Goal: Task Accomplishment & Management: Manage account settings

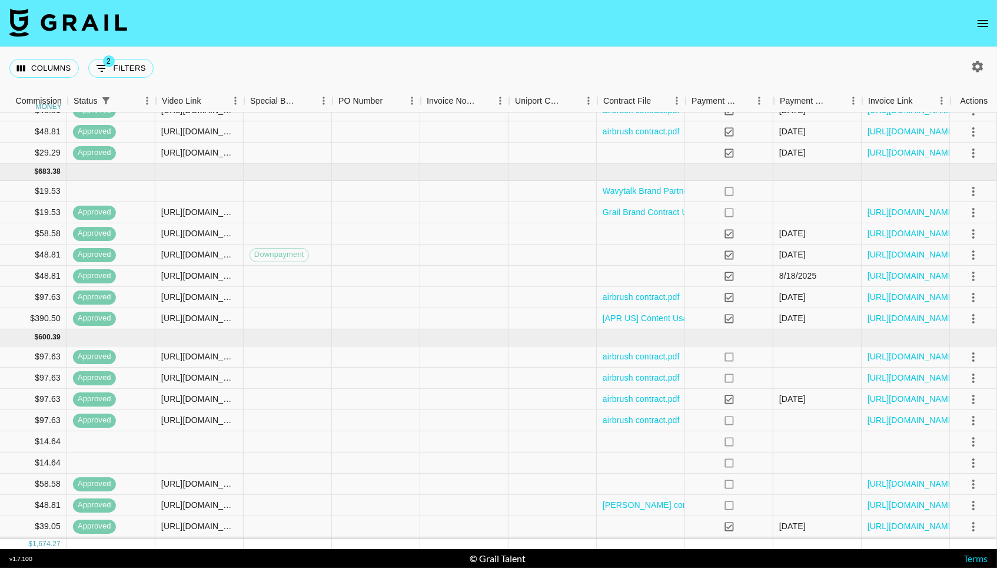
scroll to position [53, 957]
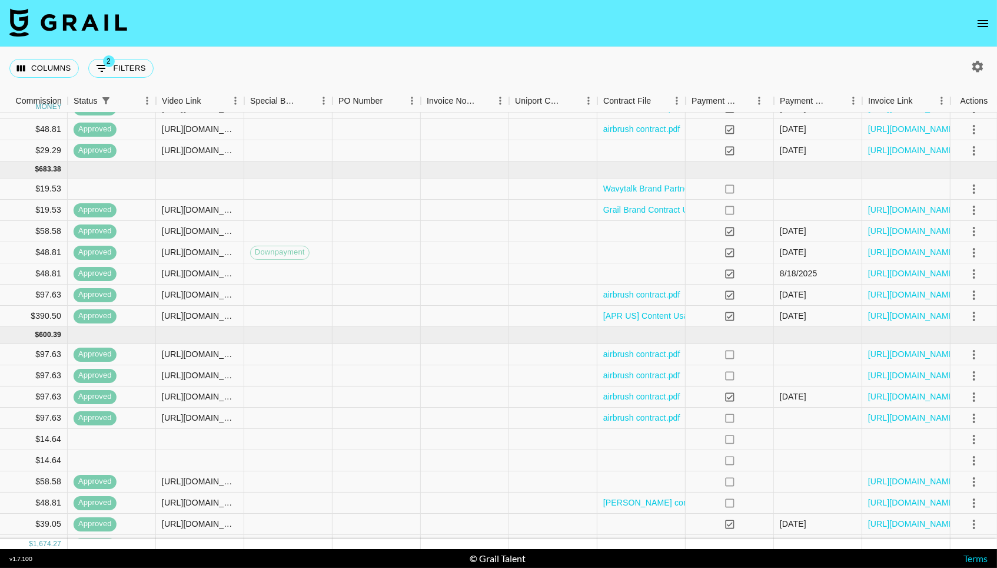
click at [994, 22] on button "open drawer" at bounding box center [983, 24] width 24 height 24
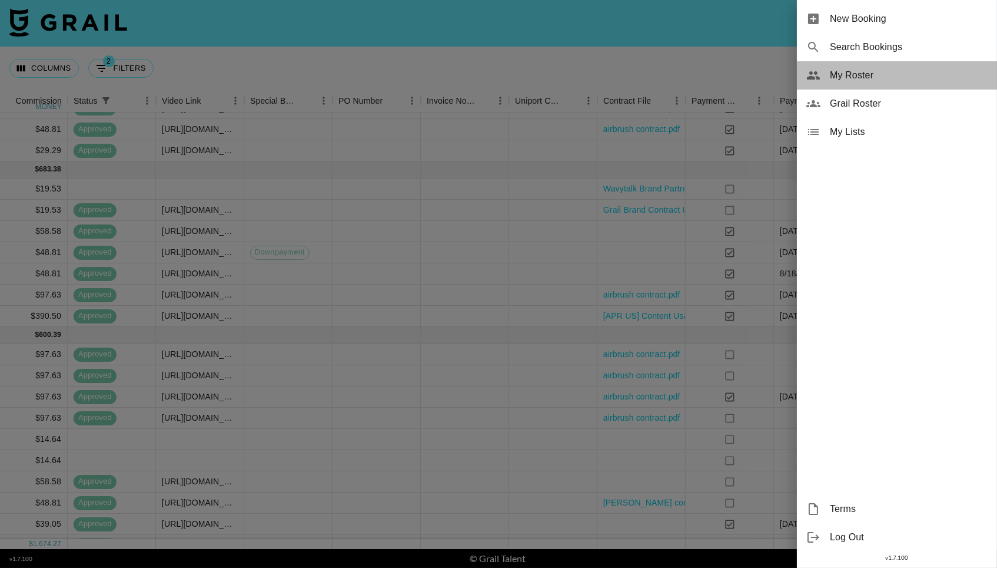
click at [903, 81] on span "My Roster" at bounding box center [909, 75] width 158 height 14
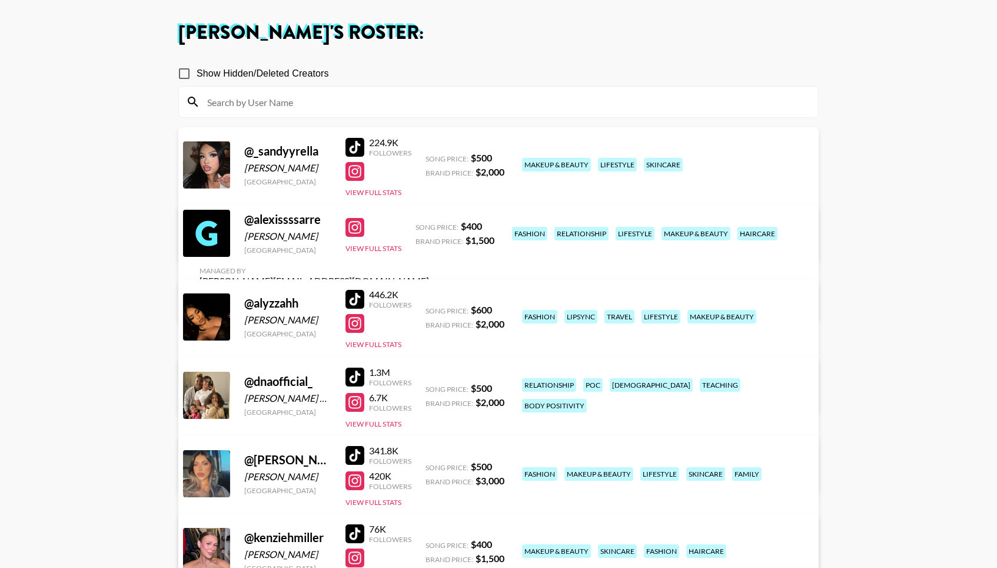
scroll to position [54, 0]
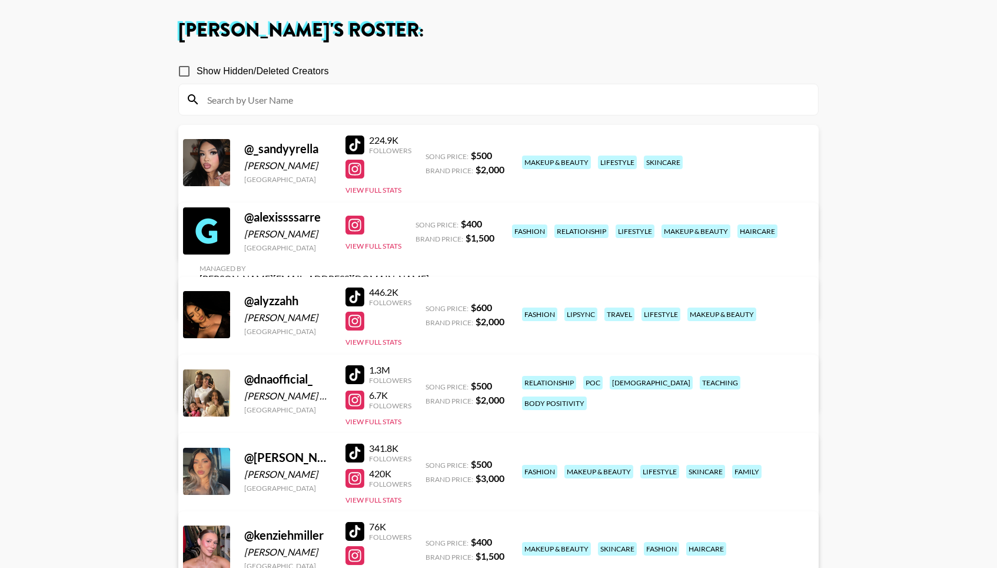
click at [439, 505] on div "Managed By [PERSON_NAME][EMAIL_ADDRESS][DOMAIN_NAME] View/Edit Details" at bounding box center [314, 535] width 248 height 61
click at [429, 544] on link "View/Edit Details" at bounding box center [315, 550] width 230 height 12
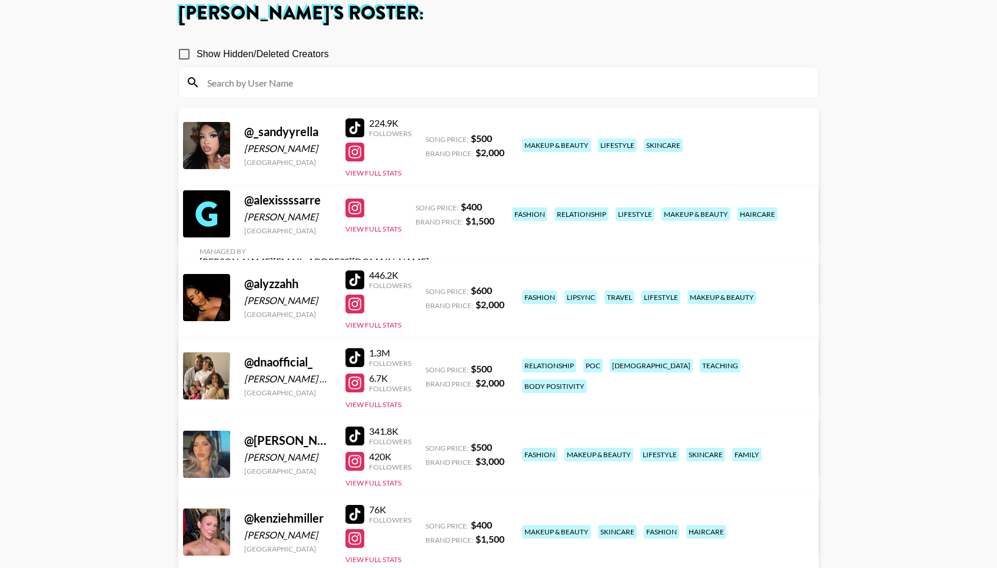
scroll to position [71, 0]
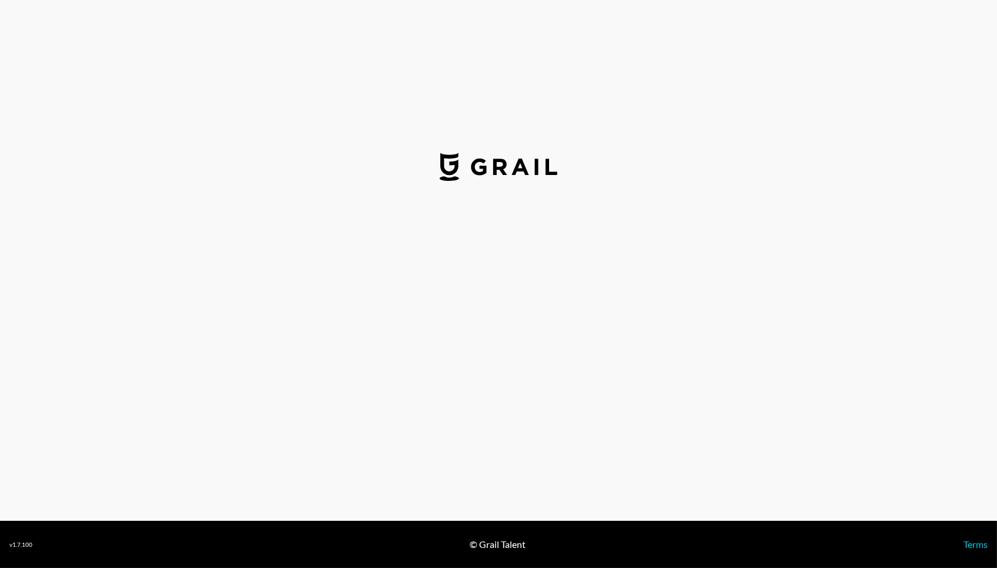
select select "USD"
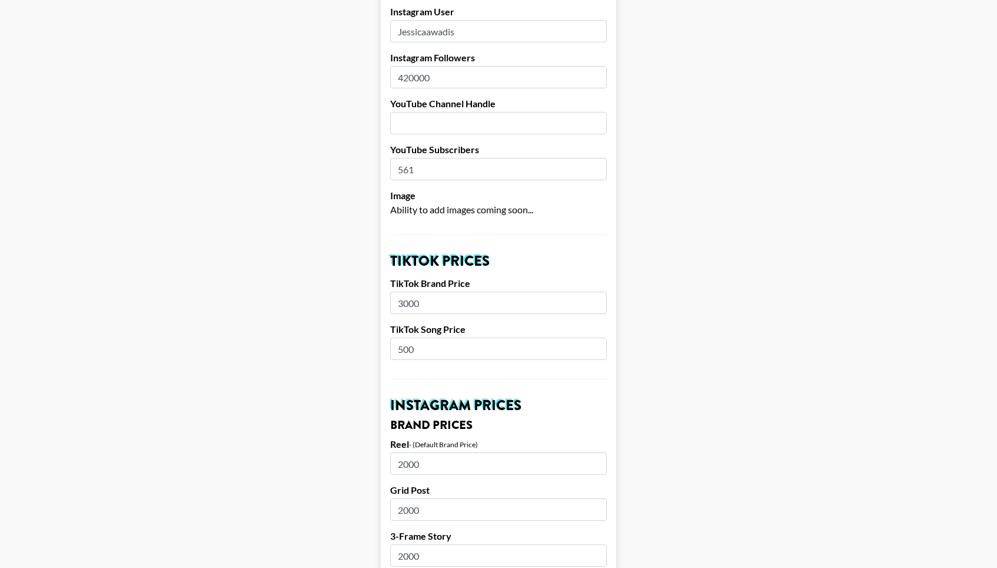
scroll to position [199, 0]
click at [450, 293] on input "3000" at bounding box center [498, 304] width 217 height 22
type input "3"
type input "5"
type input "4500"
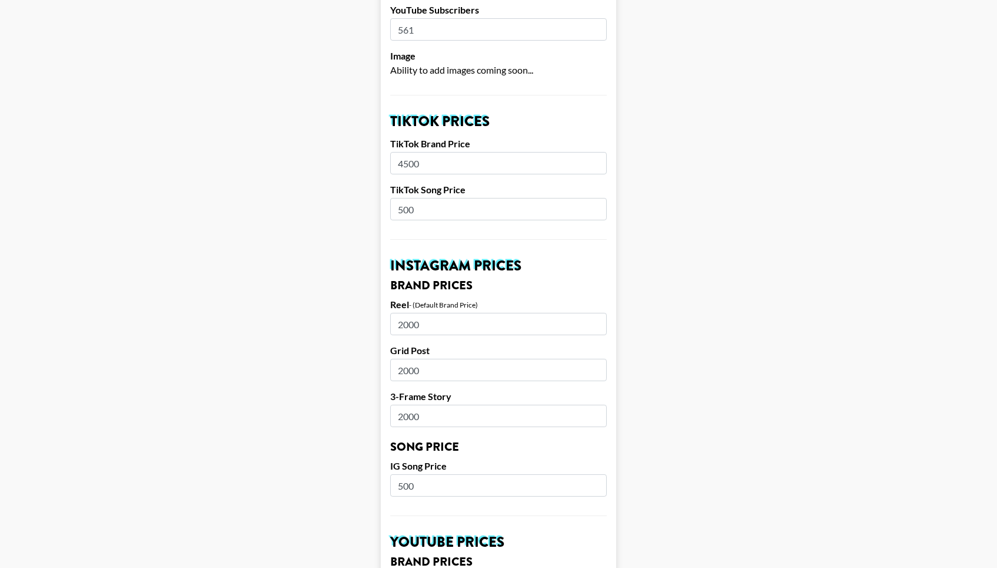
scroll to position [340, 0]
click at [433, 313] on input "2000" at bounding box center [498, 324] width 217 height 22
click at [446, 359] on input "2000" at bounding box center [498, 370] width 217 height 22
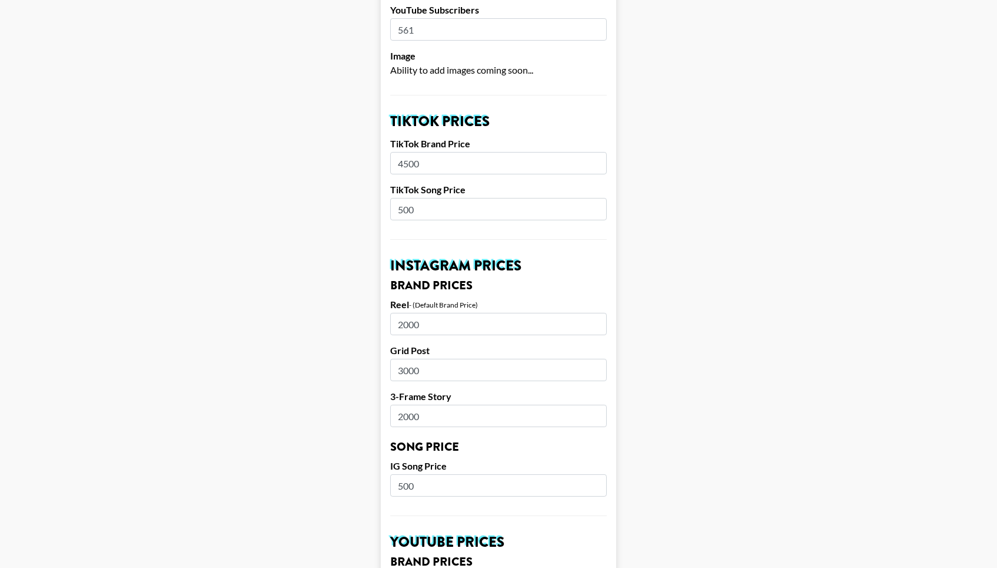
type input "3000"
click at [441, 313] on input "2000" at bounding box center [498, 324] width 217 height 22
type input "3000"
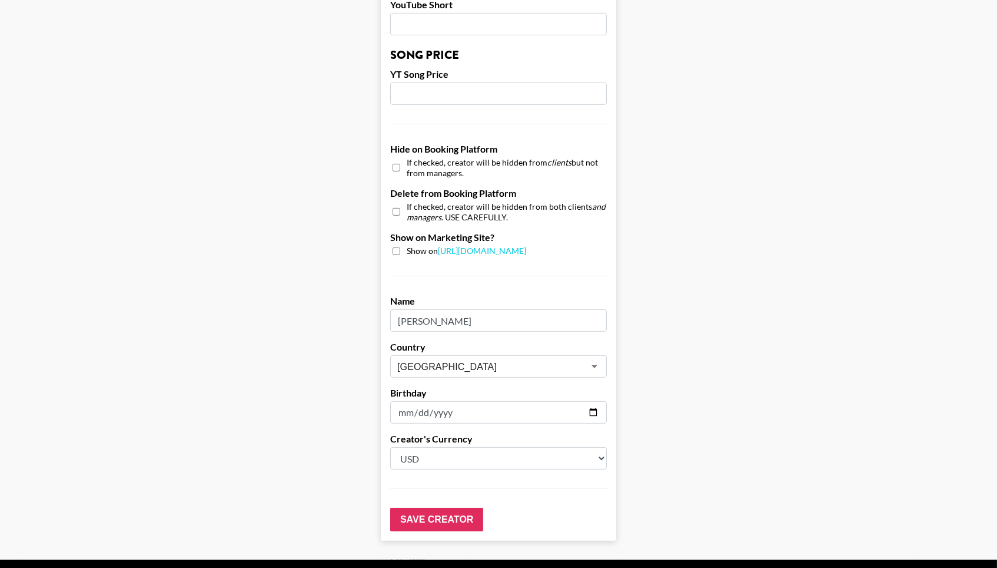
scroll to position [1007, 0]
click at [446, 508] on input "Save Creator" at bounding box center [436, 520] width 93 height 24
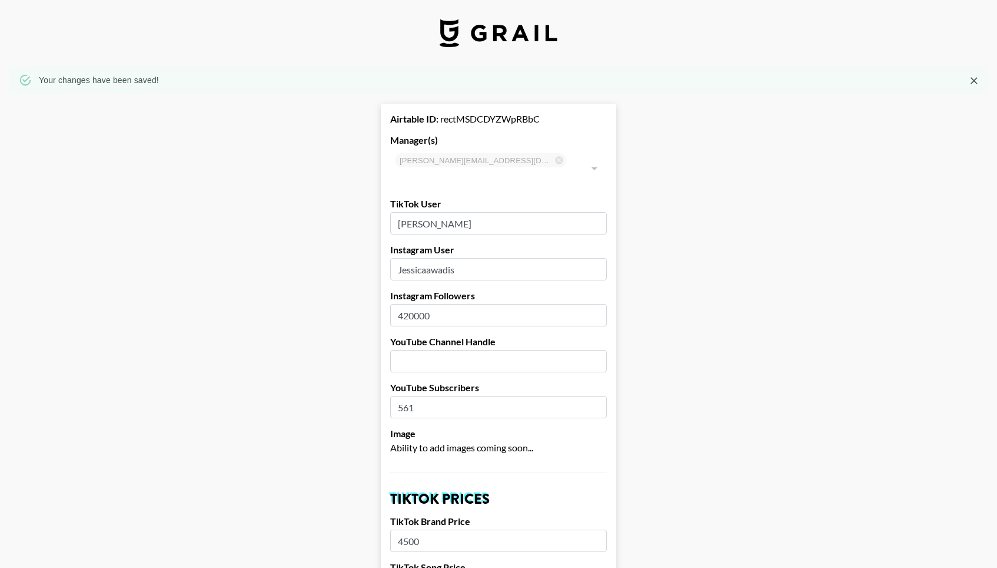
scroll to position [0, 0]
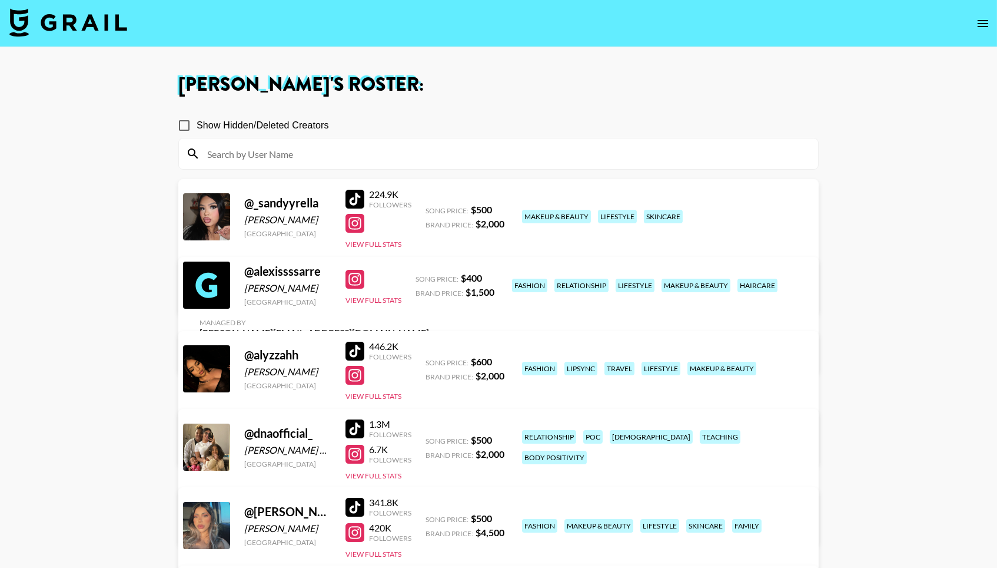
click at [22, 26] on img at bounding box center [68, 22] width 118 height 28
